Goal: Learn about a topic: Learn about a topic

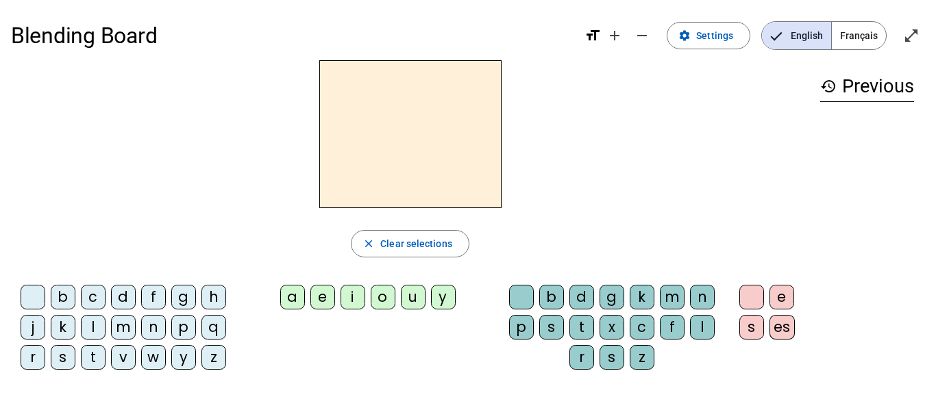
click at [867, 36] on span "Français" at bounding box center [859, 35] width 54 height 27
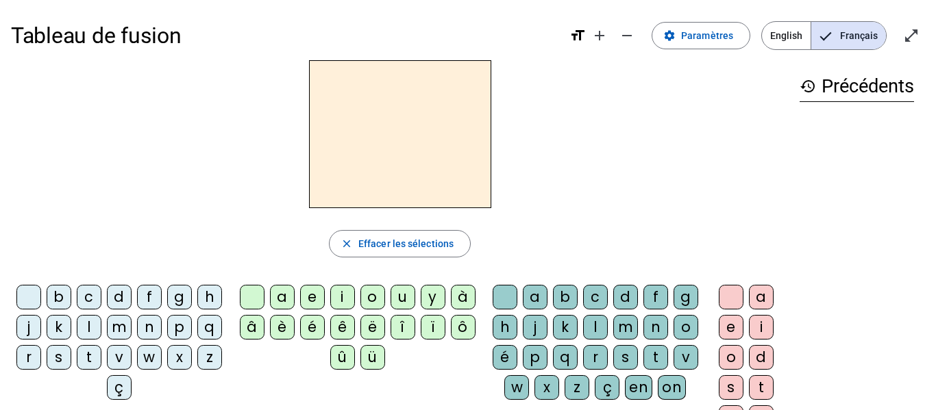
click at [132, 327] on div "m" at bounding box center [119, 327] width 25 height 25
click at [277, 300] on div "a" at bounding box center [282, 297] width 25 height 25
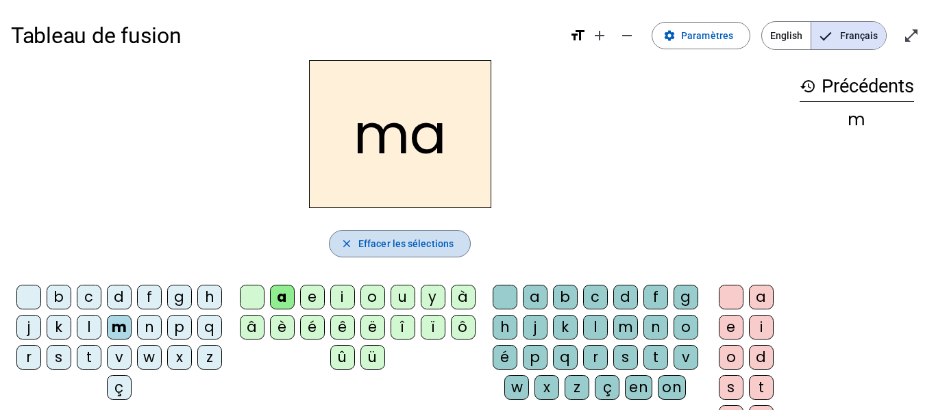
click at [362, 251] on span "Effacer les sélections" at bounding box center [405, 244] width 95 height 16
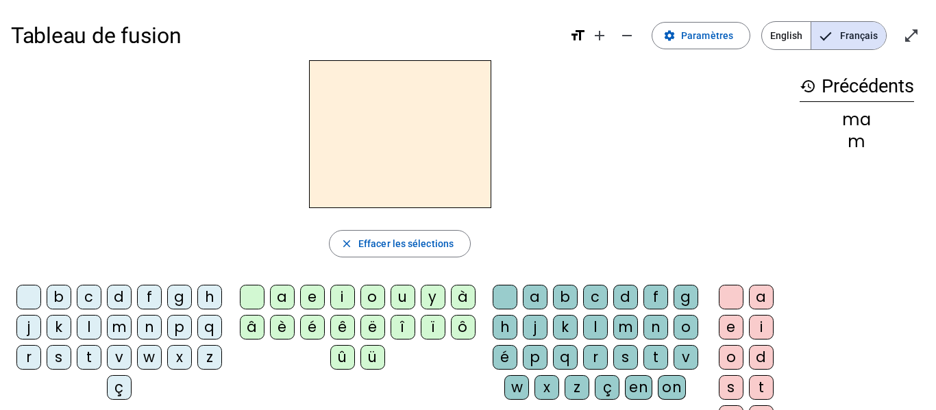
click at [349, 197] on h2 at bounding box center [400, 134] width 182 height 148
click at [695, 45] on span at bounding box center [700, 35] width 97 height 33
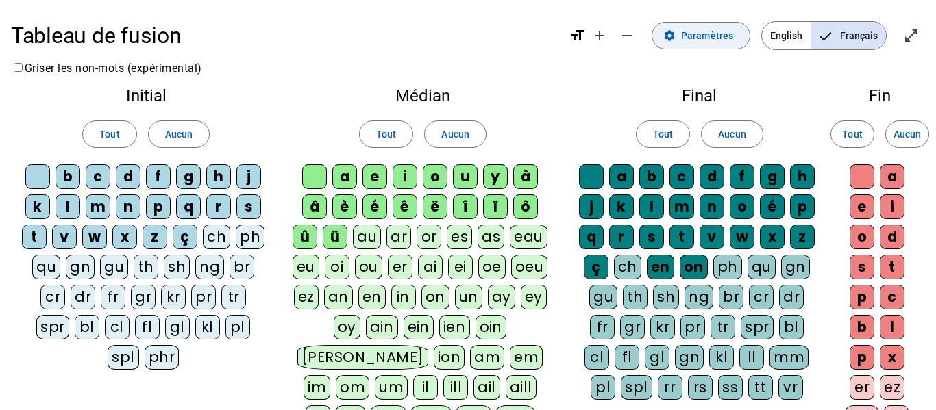
click at [695, 45] on span at bounding box center [700, 35] width 97 height 33
click at [617, 83] on div "Final Tout Aucun a b c d f g h j k l m n o é p q r s t v w x z ç ch en on ph qu…" at bounding box center [699, 247] width 270 height 340
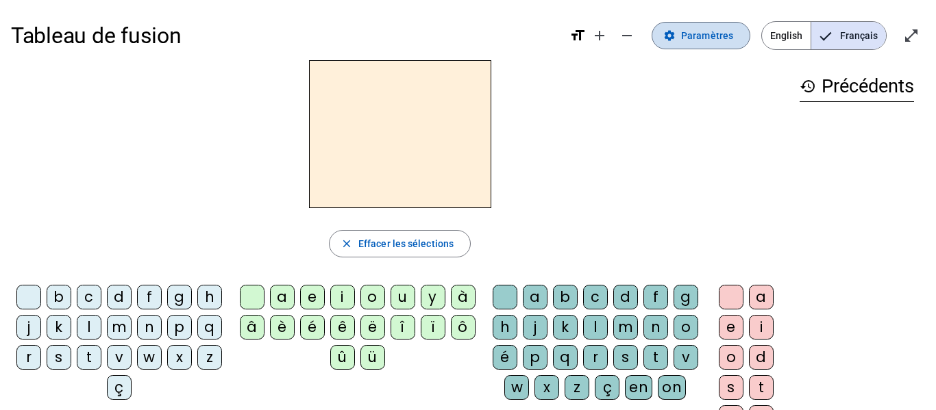
click at [714, 36] on span "Paramètres" at bounding box center [707, 35] width 52 height 16
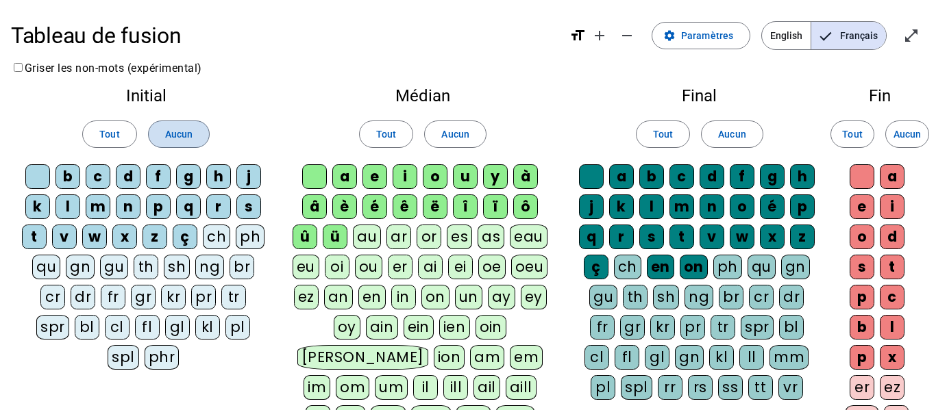
click at [186, 146] on span at bounding box center [179, 134] width 60 height 33
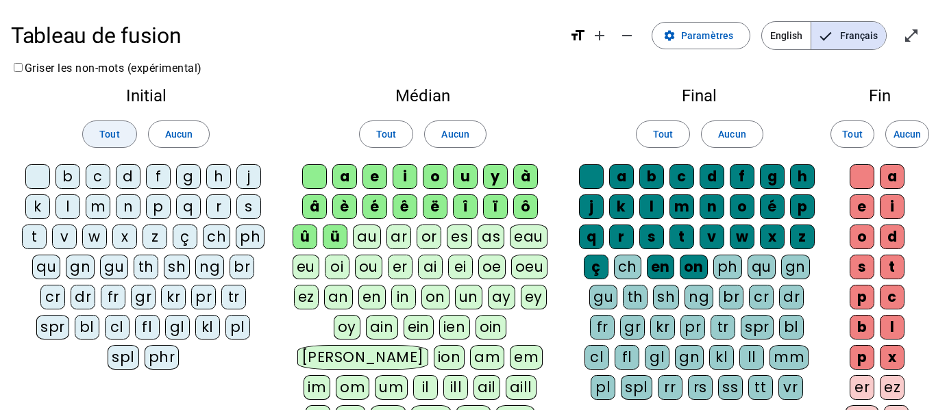
click at [100, 140] on span "Tout" at bounding box center [109, 134] width 20 height 16
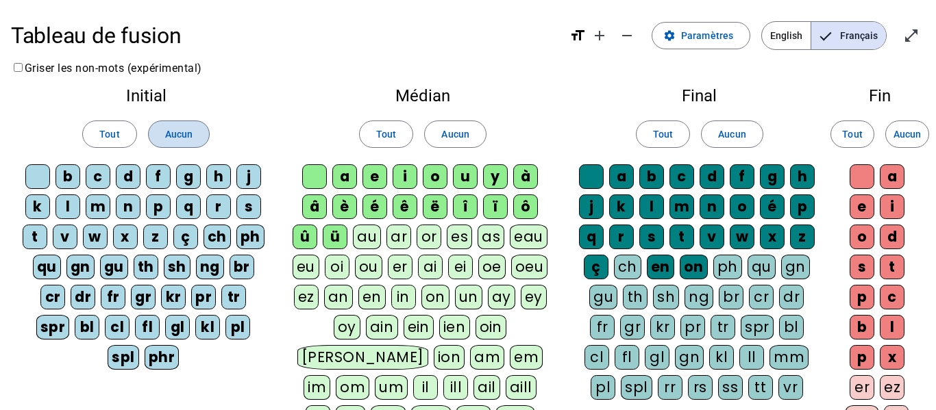
click at [189, 147] on span at bounding box center [179, 134] width 60 height 33
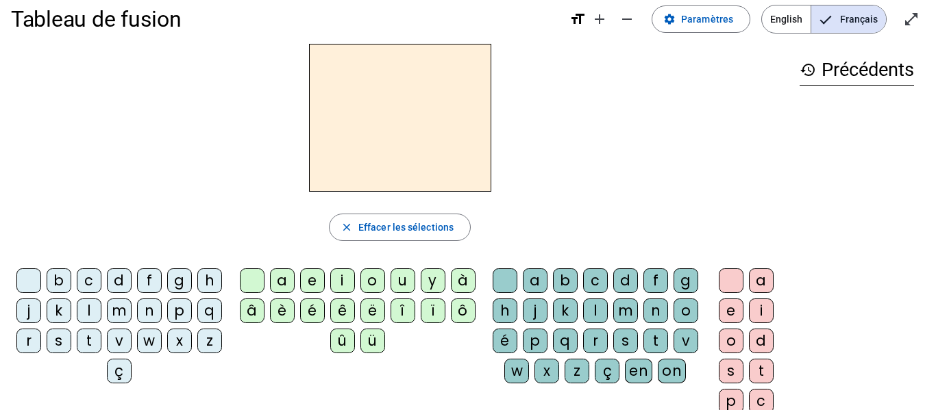
scroll to position [16, 0]
click at [184, 101] on div at bounding box center [399, 119] width 777 height 148
click at [634, 79] on div at bounding box center [399, 119] width 777 height 148
click at [564, 70] on div at bounding box center [399, 119] width 777 height 148
